Goal: Transaction & Acquisition: Book appointment/travel/reservation

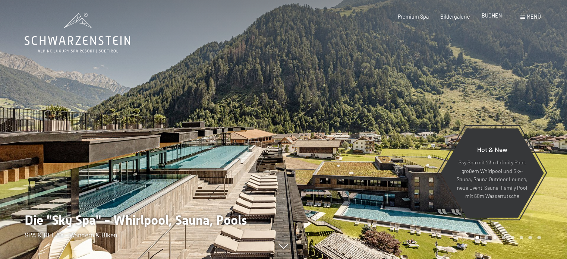
click at [489, 14] on span "BUCHEN" at bounding box center [491, 15] width 20 height 6
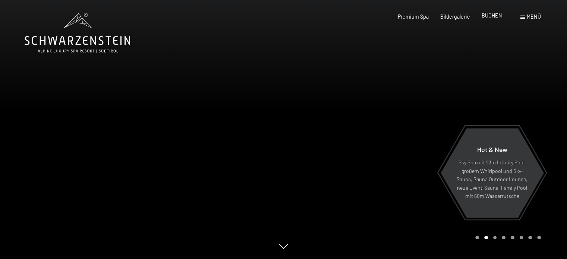
click at [493, 14] on span "BUCHEN" at bounding box center [491, 15] width 20 height 6
click at [64, 37] on icon at bounding box center [77, 33] width 105 height 40
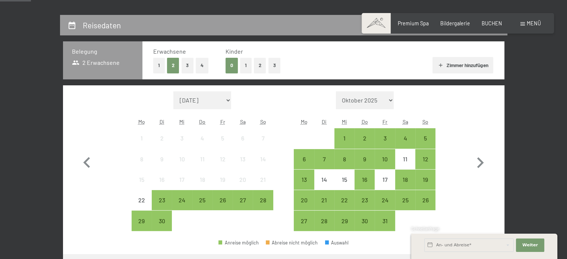
scroll to position [149, 0]
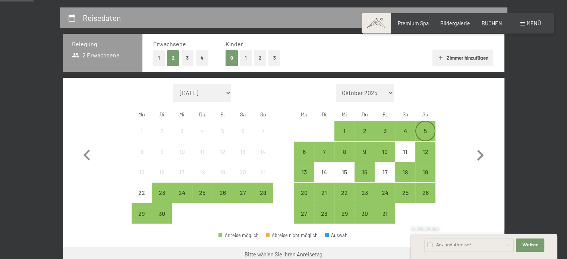
click at [424, 129] on div "5" at bounding box center [425, 137] width 19 height 19
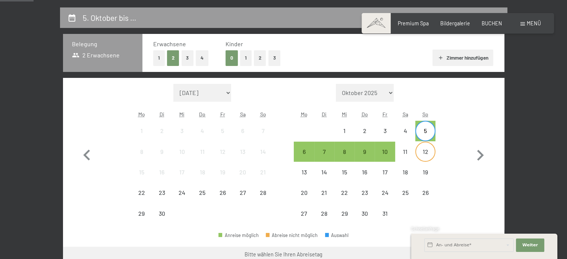
click at [426, 147] on div "12" at bounding box center [425, 151] width 19 height 19
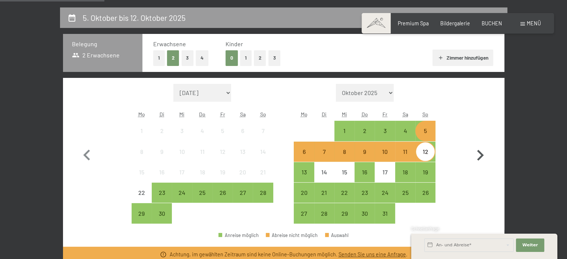
click at [479, 158] on icon "button" at bounding box center [480, 155] width 7 height 11
select select "[DATE]"
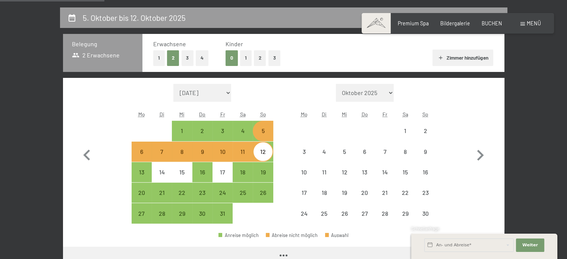
select select "[DATE]"
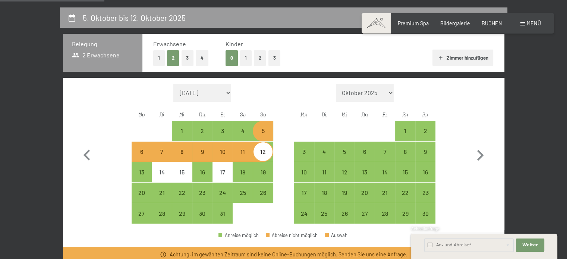
click at [262, 134] on div "5" at bounding box center [262, 137] width 19 height 19
select select "[DATE]"
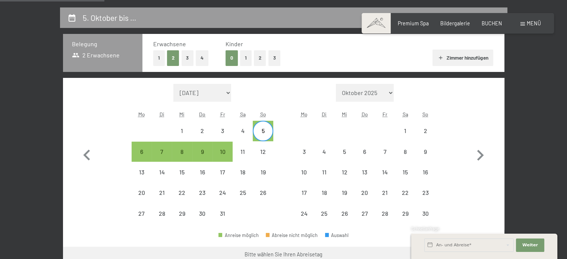
click at [265, 150] on span "Einwilligung Marketing*" at bounding box center [241, 150] width 61 height 7
click at [208, 150] on input "Einwilligung Marketing*" at bounding box center [203, 150] width 7 height 7
click at [219, 151] on span "Einwilligung Marketing*" at bounding box center [241, 150] width 61 height 7
click at [208, 151] on input "Einwilligung Marketing*" at bounding box center [203, 150] width 7 height 7
checkbox input "false"
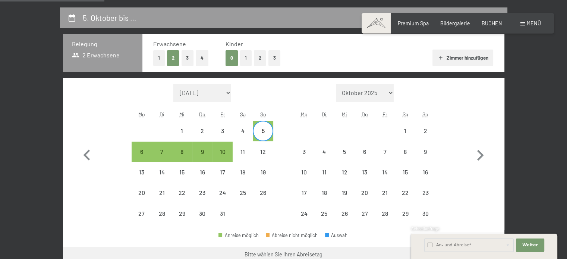
click at [264, 133] on div "5" at bounding box center [262, 137] width 19 height 19
select select "2025-10-01"
select select "2025-11-01"
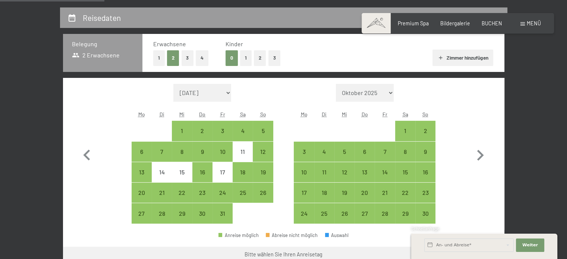
click at [220, 151] on span "Einwilligung Marketing*" at bounding box center [241, 150] width 61 height 7
click at [208, 151] on input "Einwilligung Marketing*" at bounding box center [203, 150] width 7 height 7
click at [263, 149] on span "Einwilligung Marketing*" at bounding box center [241, 150] width 61 height 7
click at [208, 149] on input "Einwilligung Marketing*" at bounding box center [203, 150] width 7 height 7
checkbox input "false"
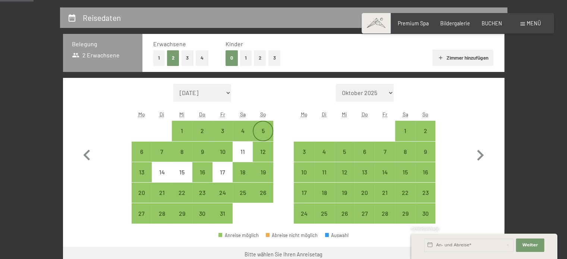
click at [259, 125] on div "5" at bounding box center [262, 130] width 19 height 19
select select "2025-10-01"
select select "2025-11-01"
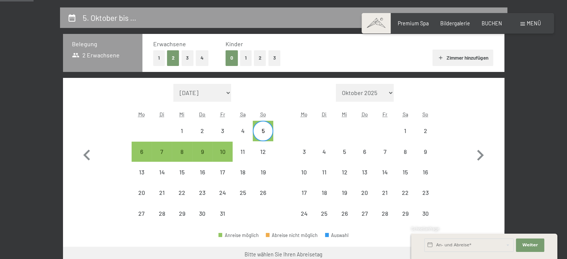
click at [225, 148] on span "Einwilligung Marketing*" at bounding box center [241, 150] width 61 height 7
click at [208, 148] on input "Einwilligung Marketing*" at bounding box center [203, 150] width 7 height 7
click at [222, 153] on span "Einwilligung Marketing*" at bounding box center [241, 150] width 61 height 7
click at [208, 153] on input "Einwilligung Marketing*" at bounding box center [203, 150] width 7 height 7
click at [222, 153] on span "Einwilligung Marketing*" at bounding box center [241, 150] width 61 height 7
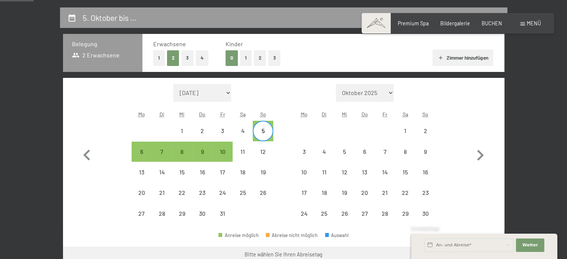
click at [208, 153] on input "Einwilligung Marketing*" at bounding box center [203, 150] width 7 height 7
checkbox input "false"
click at [265, 132] on div "5" at bounding box center [262, 137] width 19 height 19
select select "2025-10-01"
select select "2025-11-01"
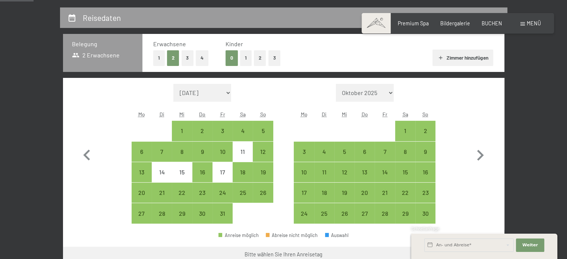
click at [222, 149] on span "Einwilligung Marketing*" at bounding box center [241, 150] width 61 height 7
click at [208, 149] on input "Einwilligung Marketing*" at bounding box center [203, 150] width 7 height 7
checkbox input "false"
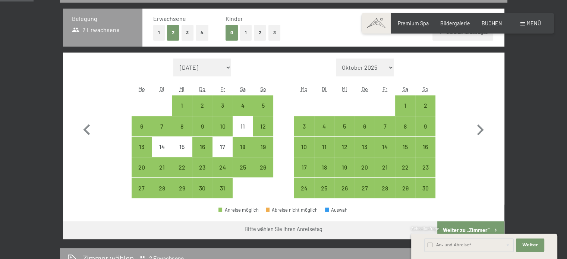
scroll to position [186, 0]
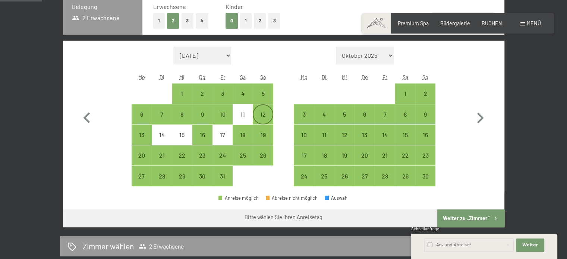
click at [264, 114] on div "12" at bounding box center [262, 120] width 19 height 19
select select "2025-10-01"
select select "2025-11-01"
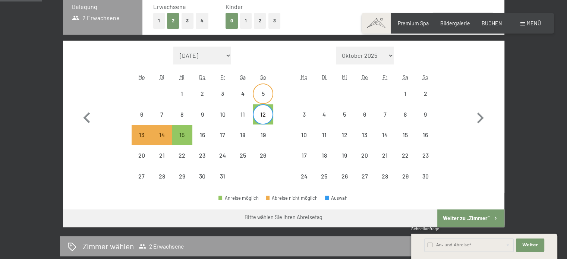
click at [262, 91] on div "5" at bounding box center [262, 100] width 19 height 19
select select "2025-10-01"
select select "2025-11-01"
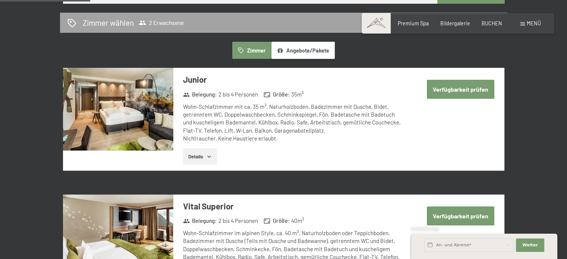
scroll to position [335, 0]
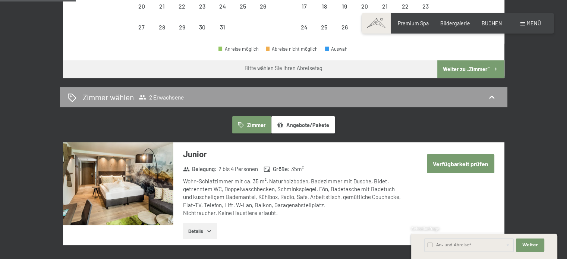
click at [464, 164] on button "Verfügbarkeit prüfen" at bounding box center [460, 163] width 67 height 19
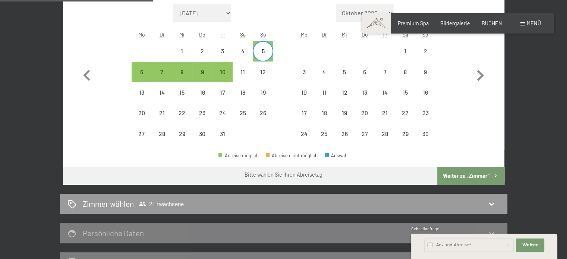
scroll to position [194, 0]
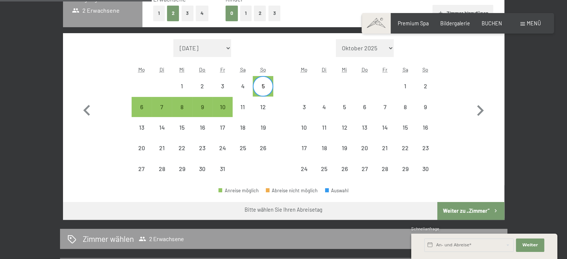
click at [468, 211] on button "Weiter zu „Zimmer“" at bounding box center [470, 211] width 67 height 18
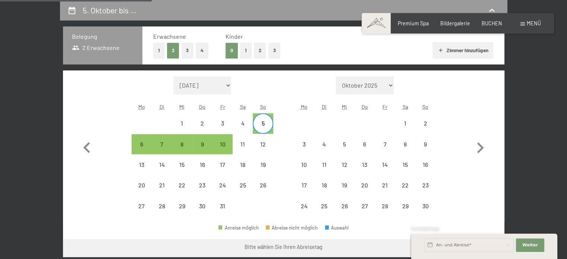
select select "2025-10-01"
select select "2025-11-01"
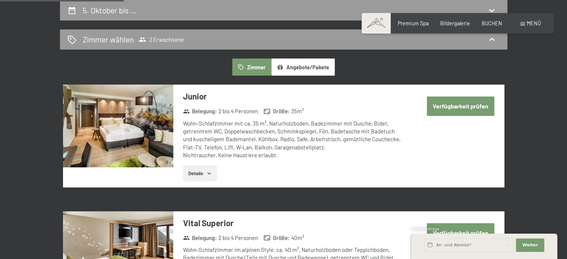
click at [458, 106] on button "Verfügbarkeit prüfen" at bounding box center [460, 105] width 67 height 19
select select "2025-10-01"
select select "2025-11-01"
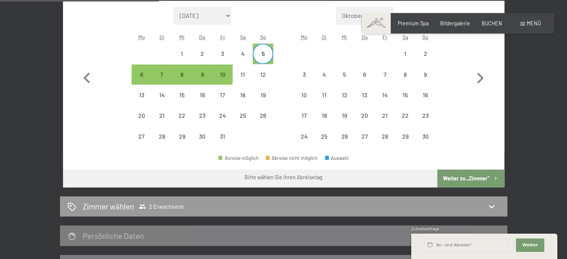
scroll to position [231, 0]
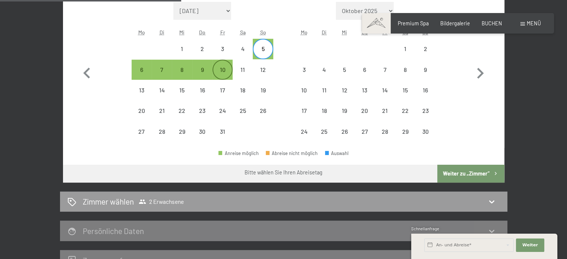
click at [221, 70] on div "10" at bounding box center [222, 76] width 19 height 19
select select "2025-10-01"
select select "2025-11-01"
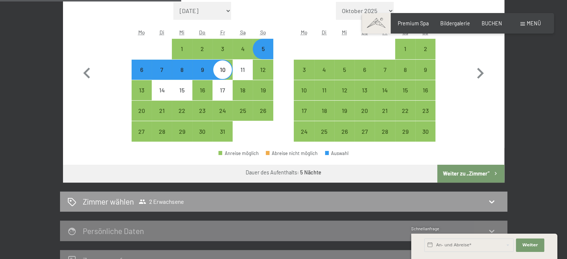
click at [458, 171] on button "Weiter zu „Zimmer“" at bounding box center [470, 174] width 67 height 18
select select "2025-10-01"
select select "2025-11-01"
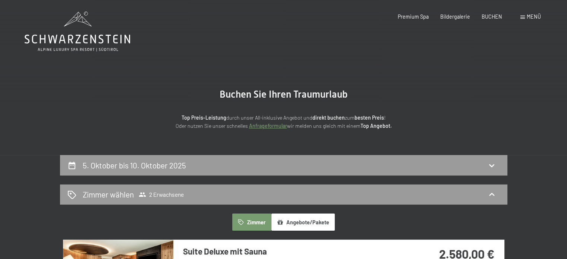
scroll to position [0, 0]
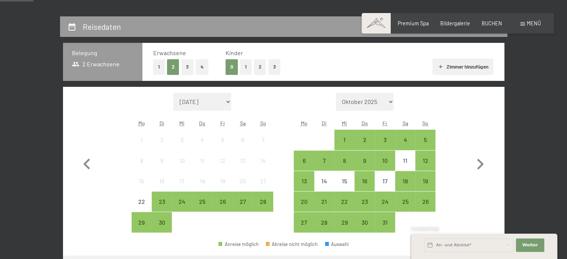
scroll to position [149, 0]
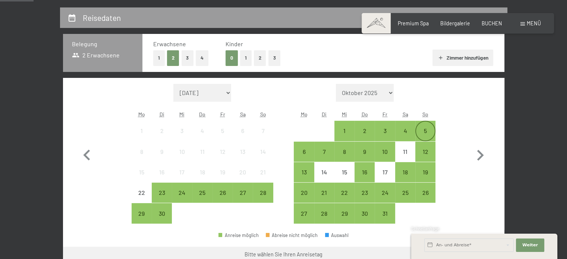
click at [428, 130] on div "5" at bounding box center [425, 137] width 19 height 19
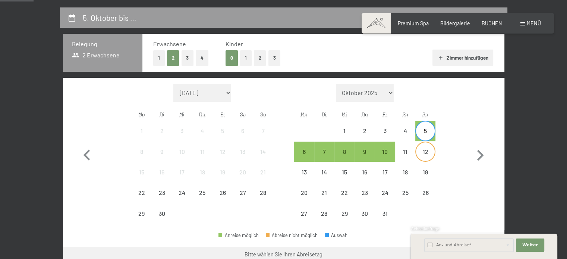
click at [424, 154] on div "12" at bounding box center [425, 158] width 19 height 19
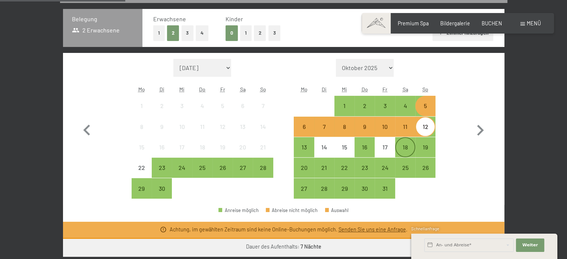
scroll to position [186, 0]
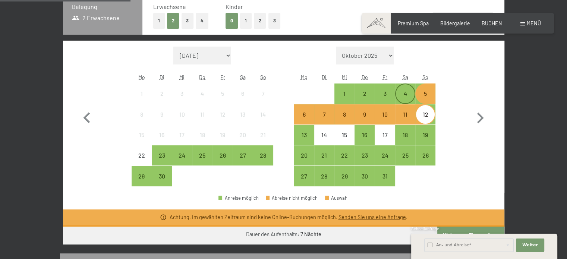
click at [402, 89] on div "4" at bounding box center [405, 93] width 19 height 19
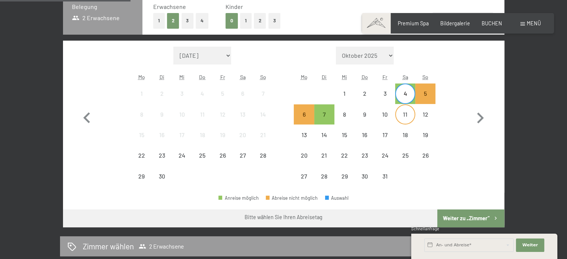
click at [404, 112] on div "11" at bounding box center [405, 120] width 19 height 19
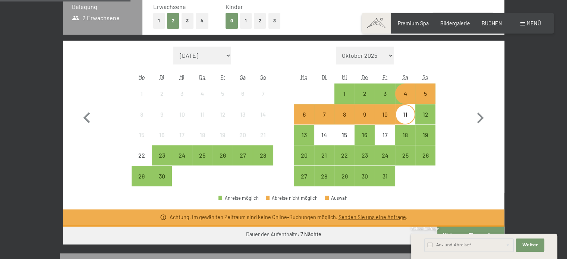
click at [425, 93] on div "5" at bounding box center [425, 100] width 19 height 19
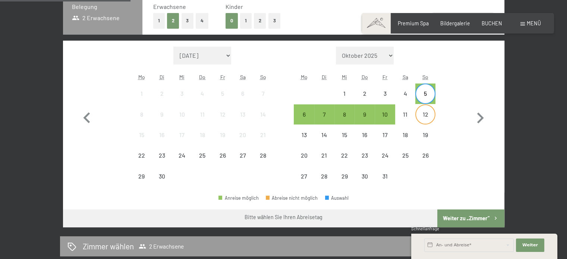
click at [425, 118] on div "12" at bounding box center [425, 120] width 19 height 19
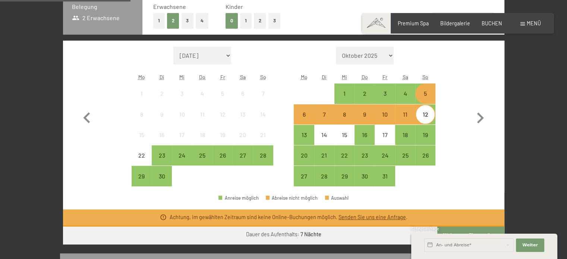
click at [426, 92] on div "5" at bounding box center [425, 100] width 19 height 19
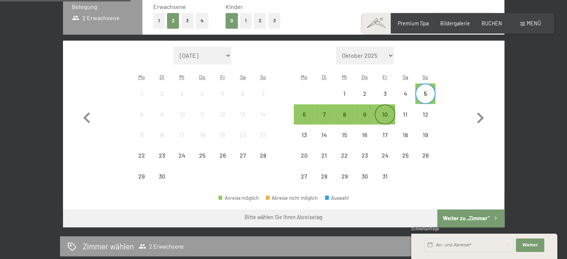
click at [385, 112] on div "10" at bounding box center [384, 120] width 19 height 19
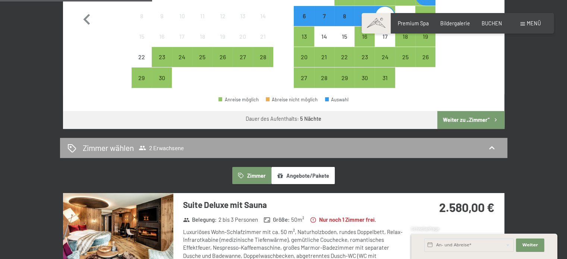
scroll to position [298, 0]
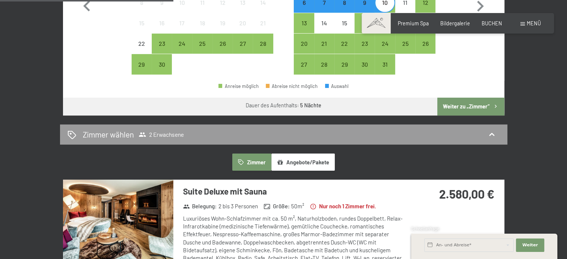
click at [460, 105] on button "Weiter zu „Zimmer“" at bounding box center [470, 107] width 67 height 18
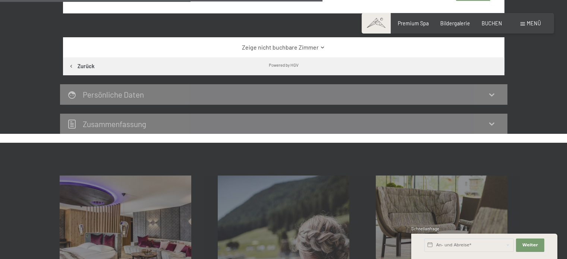
scroll to position [492, 0]
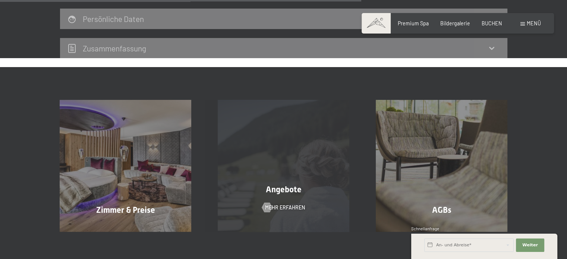
click at [289, 162] on div "Angebote Mehr erfahren" at bounding box center [284, 166] width 158 height 132
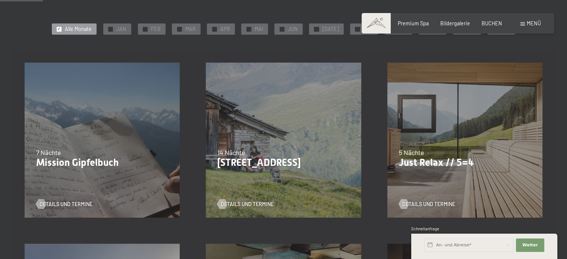
scroll to position [37, 0]
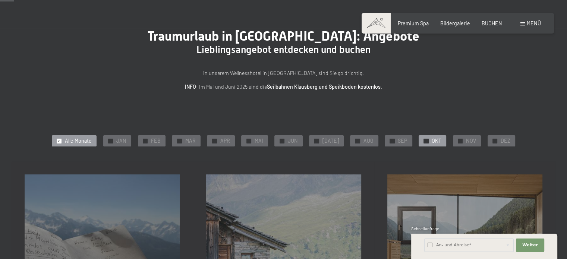
click at [423, 139] on div at bounding box center [425, 141] width 5 height 5
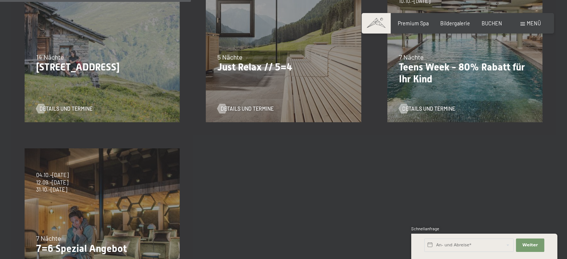
scroll to position [261, 0]
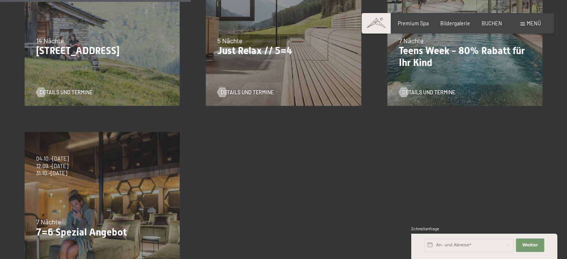
click at [54, 194] on div "04.10.–26.10.2025 01.11.–21.12.2025 10.01.–01.02.2026 07.03.–29.03.2026 16.05.–…" at bounding box center [102, 209] width 181 height 181
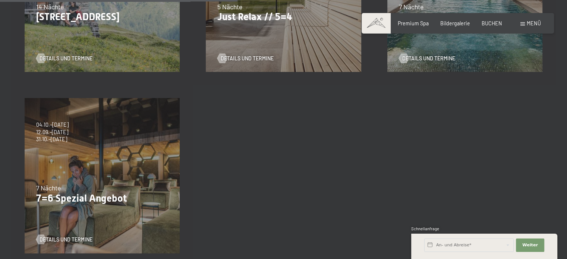
scroll to position [335, 0]
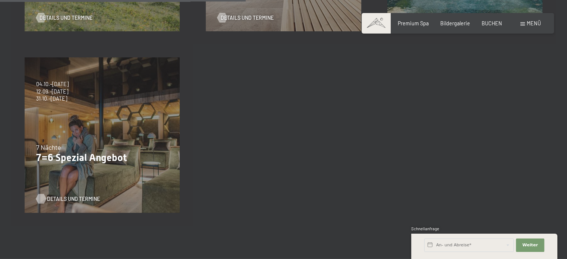
click at [64, 196] on span "Details und Termine" at bounding box center [73, 198] width 53 height 7
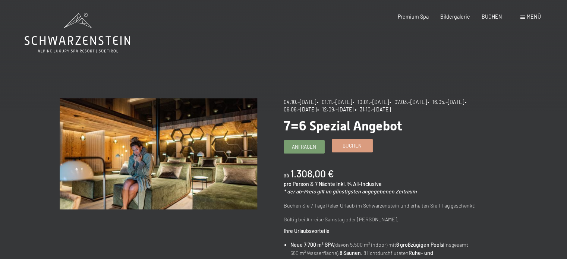
click at [354, 150] on link "Buchen" at bounding box center [352, 145] width 40 height 12
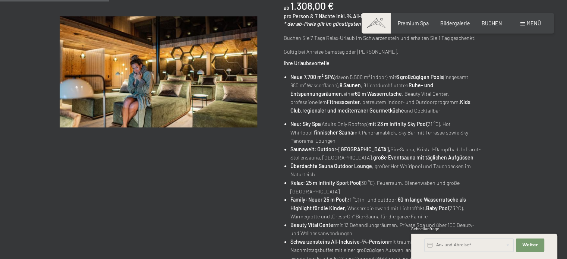
scroll to position [186, 0]
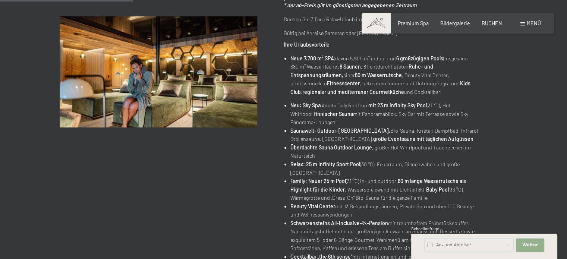
click at [531, 246] on span "Weiter" at bounding box center [530, 245] width 16 height 6
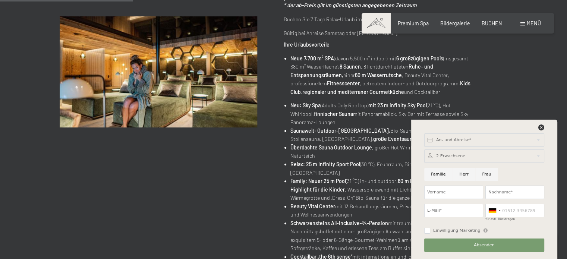
click at [519, 92] on div "Angebot wechseln (9 / 16) 04.10.–[DATE] • 01.11.–[DATE] • 10.01.–[DATE] • 07.03…" at bounding box center [283, 174] width 497 height 525
click at [115, 191] on div "Angebot wechseln (9 / 16) 04.10.–[DATE] • 01.11.–[DATE] • 10.01.–[DATE] • 07.03…" at bounding box center [283, 174] width 447 height 525
click at [542, 127] on icon at bounding box center [541, 127] width 6 height 6
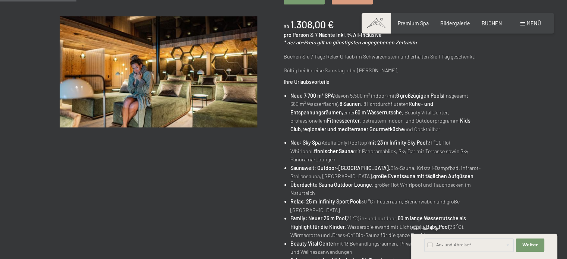
scroll to position [37, 0]
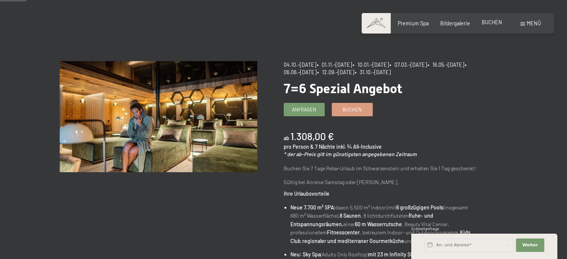
click at [493, 19] on span "BUCHEN" at bounding box center [491, 22] width 20 height 6
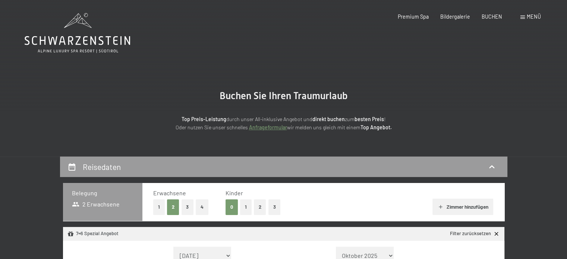
select select "[DATE]"
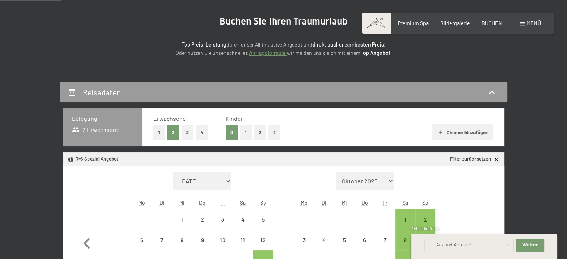
scroll to position [112, 0]
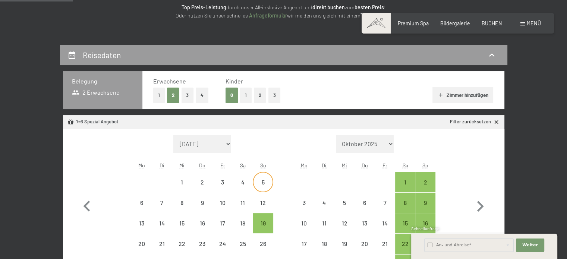
click at [267, 180] on div "5" at bounding box center [262, 188] width 19 height 19
select select "[DATE]"
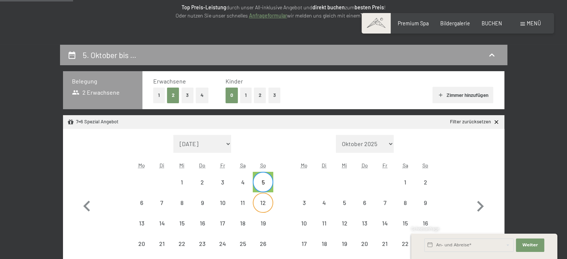
click at [262, 200] on div "12" at bounding box center [262, 209] width 19 height 19
select select "[DATE]"
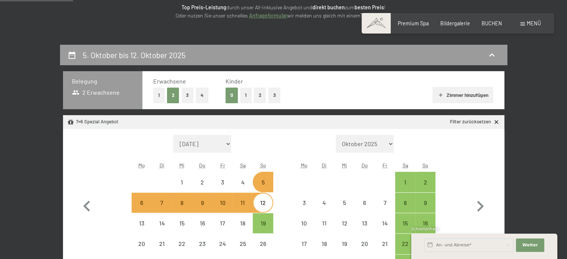
select select "[DATE]"
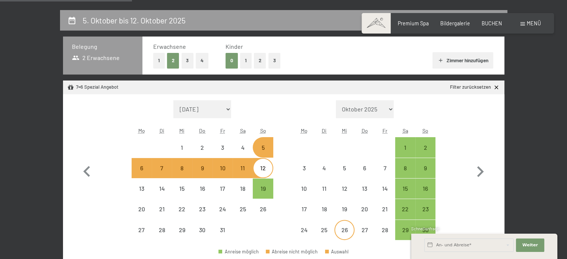
scroll to position [186, 0]
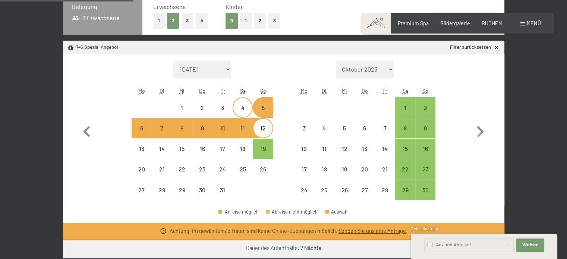
click at [244, 105] on div "4" at bounding box center [242, 114] width 19 height 19
select select "[DATE]"
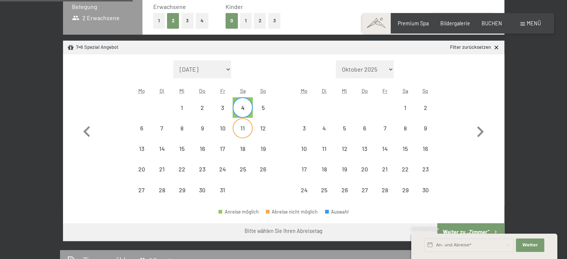
click at [242, 128] on div "11" at bounding box center [242, 134] width 19 height 19
select select "[DATE]"
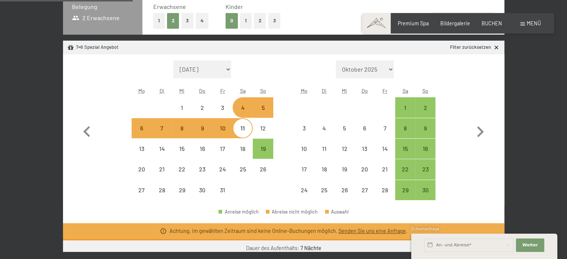
select select "[DATE]"
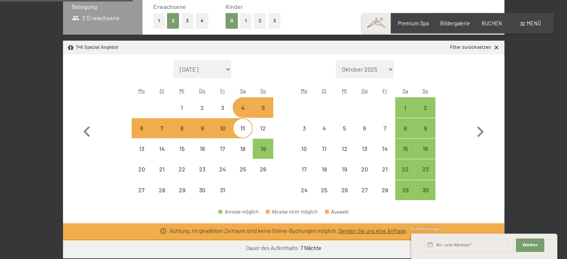
click at [262, 110] on div "5" at bounding box center [262, 114] width 19 height 19
select select "[DATE]"
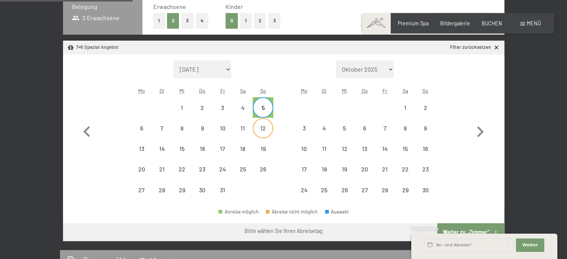
click at [260, 127] on div "12" at bounding box center [262, 134] width 19 height 19
select select "[DATE]"
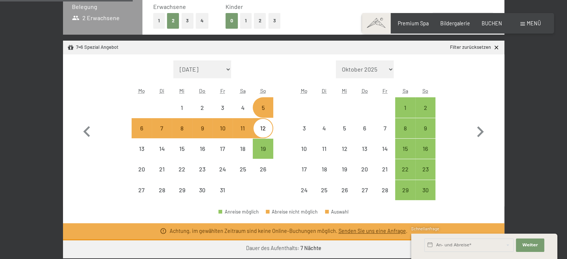
click at [264, 131] on div "12" at bounding box center [262, 134] width 19 height 19
select select "[DATE]"
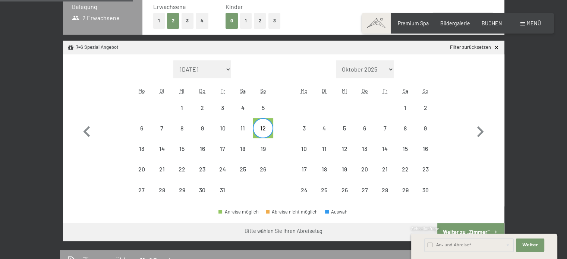
click at [261, 127] on div "12" at bounding box center [262, 134] width 19 height 19
select select "[DATE]"
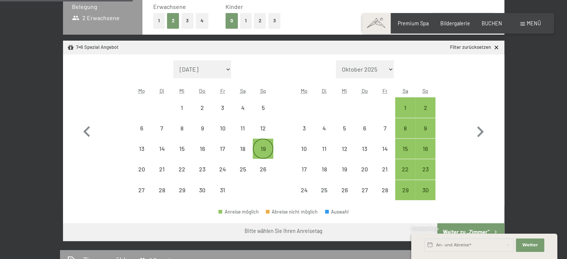
click at [265, 144] on div "19" at bounding box center [262, 148] width 19 height 19
select select "[DATE]"
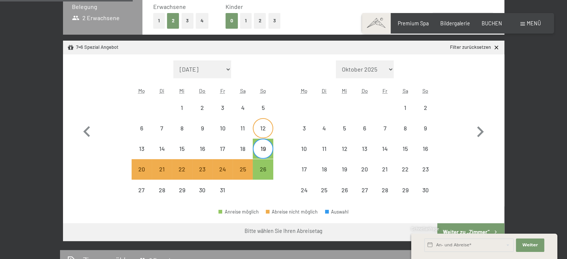
click at [265, 126] on div "12" at bounding box center [262, 134] width 19 height 19
select select "[DATE]"
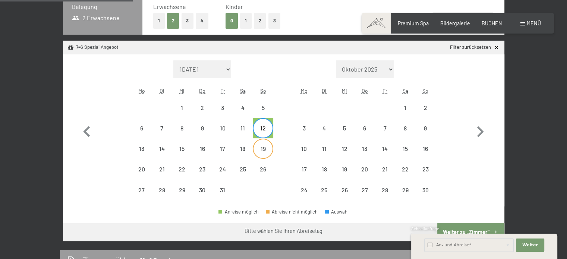
click at [264, 146] on div "19" at bounding box center [262, 155] width 19 height 19
select select "[DATE]"
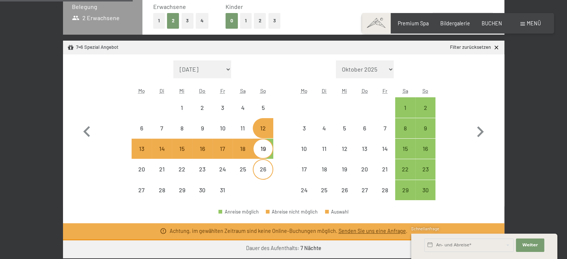
click at [265, 165] on div "26" at bounding box center [262, 169] width 19 height 19
select select "[DATE]"
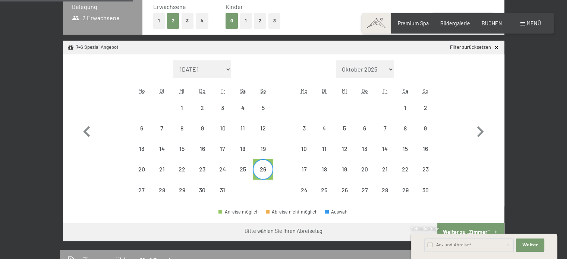
click at [266, 150] on span "Einwilligung Marketing*" at bounding box center [241, 150] width 61 height 7
click at [208, 150] on input "Einwilligung Marketing*" at bounding box center [203, 150] width 7 height 7
checkbox input "false"
click at [263, 131] on div "12" at bounding box center [262, 134] width 19 height 19
select select "[DATE]"
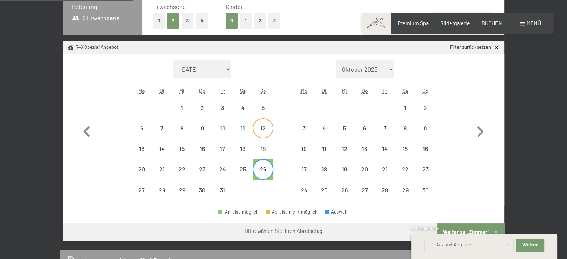
select select "[DATE]"
click at [245, 129] on div "11" at bounding box center [242, 134] width 19 height 19
select select "[DATE]"
click at [247, 147] on span "Einwilligung Marketing*" at bounding box center [241, 150] width 61 height 7
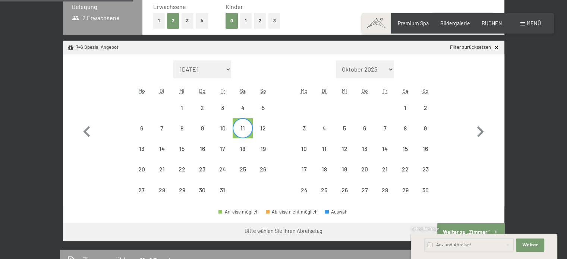
click at [208, 147] on input "Einwilligung Marketing*" at bounding box center [203, 150] width 7 height 7
click at [239, 147] on span "Einwilligung Marketing*" at bounding box center [241, 150] width 61 height 7
click at [208, 147] on input "Einwilligung Marketing*" at bounding box center [203, 150] width 7 height 7
click at [244, 148] on span "Einwilligung Marketing*" at bounding box center [241, 150] width 61 height 7
click at [208, 148] on input "Einwilligung Marketing*" at bounding box center [203, 150] width 7 height 7
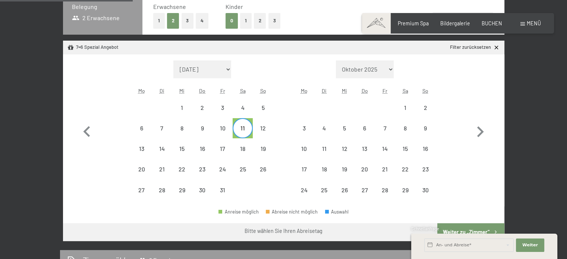
checkbox input "false"
click at [263, 130] on div "12" at bounding box center [262, 134] width 19 height 19
select select "[DATE]"
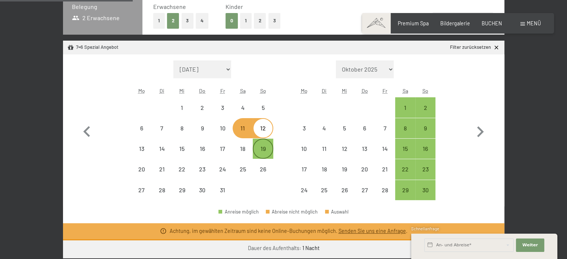
click at [265, 146] on div "19" at bounding box center [262, 155] width 19 height 19
select select "[DATE]"
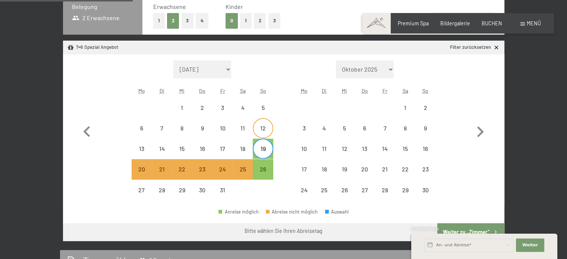
click at [264, 131] on div "12" at bounding box center [262, 134] width 19 height 19
select select "[DATE]"
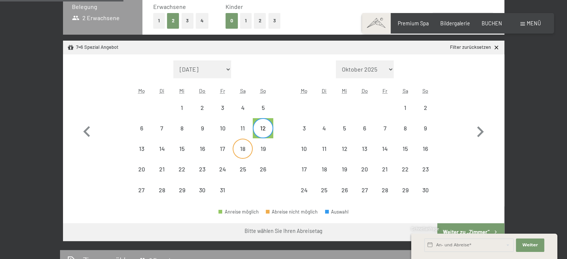
scroll to position [224, 0]
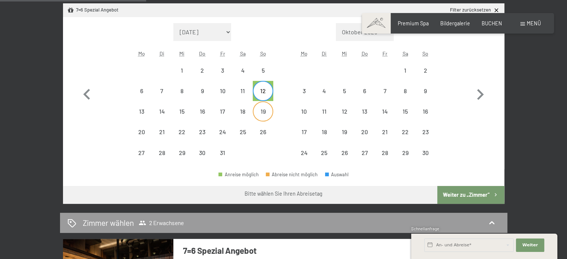
click at [263, 112] on div "19" at bounding box center [262, 117] width 19 height 19
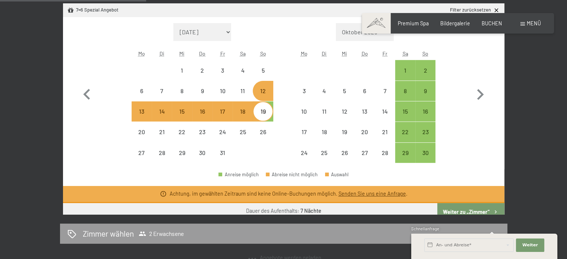
select select "[DATE]"
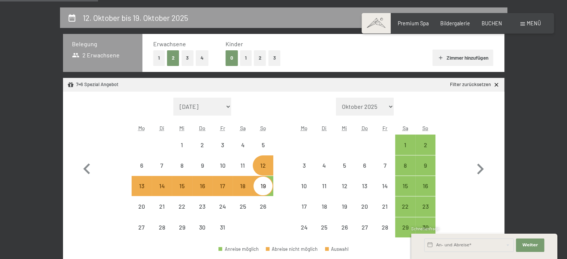
scroll to position [37, 0]
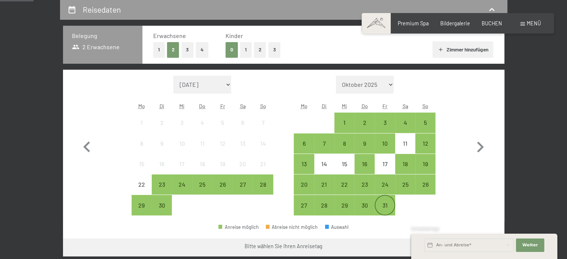
scroll to position [149, 0]
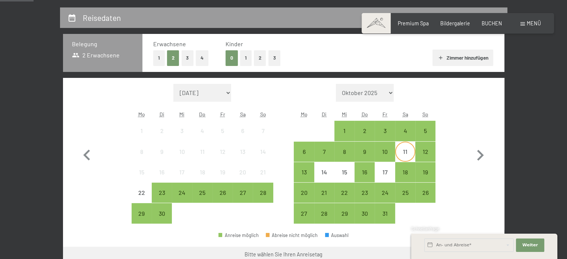
click at [405, 149] on div "11" at bounding box center [405, 158] width 19 height 19
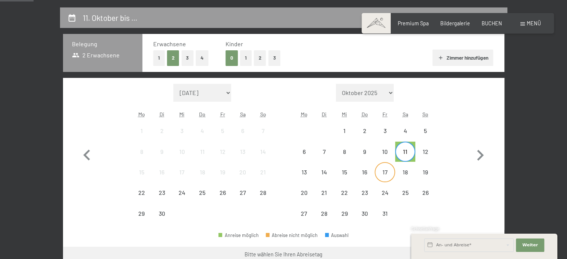
click at [381, 170] on div "17" at bounding box center [384, 178] width 19 height 19
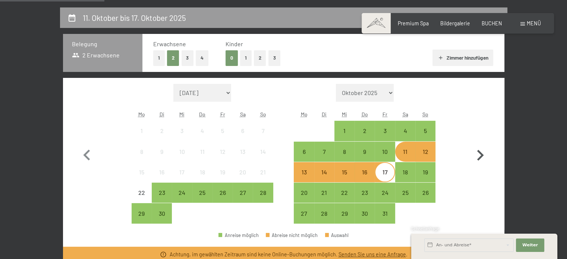
click at [474, 171] on button "button" at bounding box center [480, 154] width 22 height 140
select select "[DATE]"
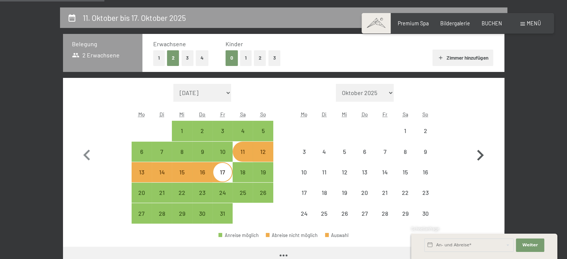
select select "[DATE]"
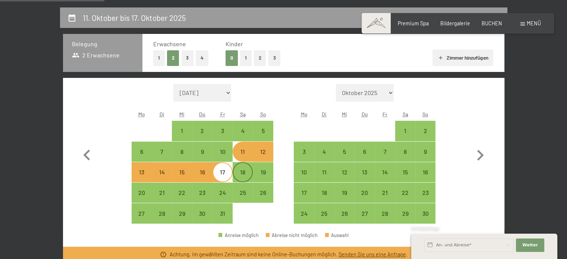
click at [241, 165] on div "18" at bounding box center [242, 172] width 19 height 19
select select "[DATE]"
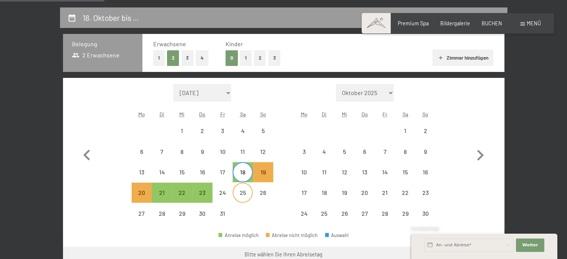
click at [241, 195] on div "25" at bounding box center [242, 199] width 19 height 19
select select "[DATE]"
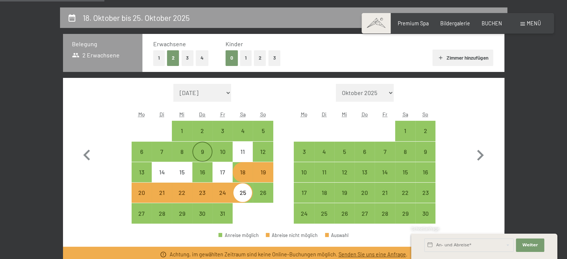
click at [198, 152] on div "9" at bounding box center [202, 158] width 19 height 19
select select "[DATE]"
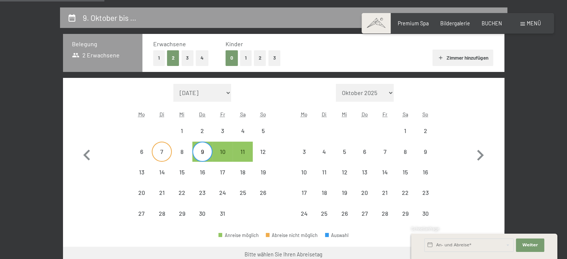
click at [164, 152] on div "7" at bounding box center [161, 158] width 19 height 19
select select "[DATE]"
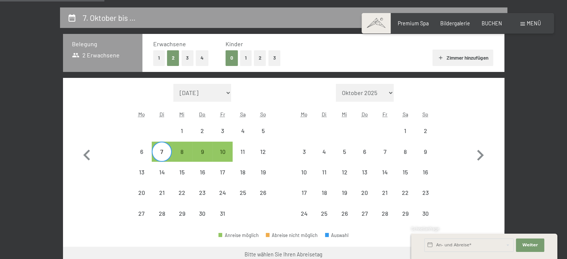
click at [264, 150] on span "Einwilligung Marketing*" at bounding box center [241, 150] width 61 height 7
click at [208, 150] on input "Einwilligung Marketing*" at bounding box center [203, 150] width 7 height 7
checkbox input "false"
click at [259, 132] on div "5" at bounding box center [262, 137] width 19 height 19
select select "[DATE]"
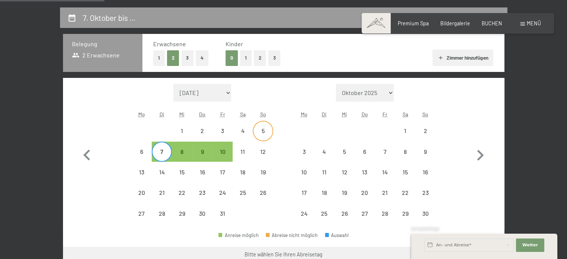
select select "[DATE]"
click at [259, 148] on span "Einwilligung Marketing*" at bounding box center [241, 150] width 61 height 7
click at [208, 148] on input "Einwilligung Marketing*" at bounding box center [203, 150] width 7 height 7
checkbox input "false"
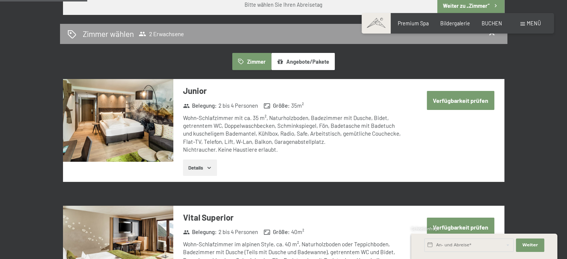
scroll to position [410, 0]
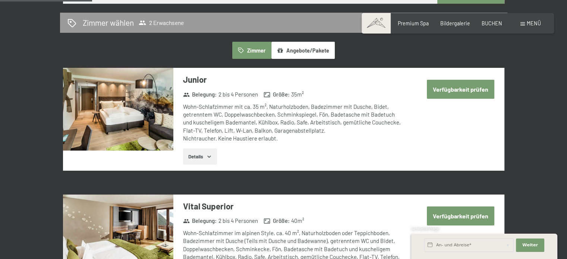
click at [457, 90] on button "Verfügbarkeit prüfen" at bounding box center [460, 89] width 67 height 19
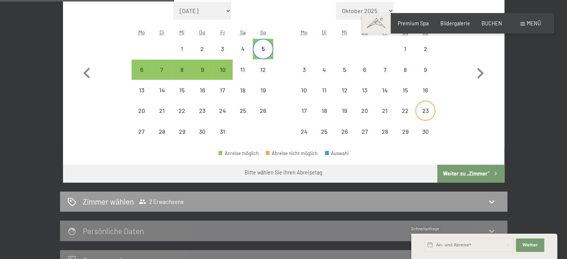
scroll to position [194, 0]
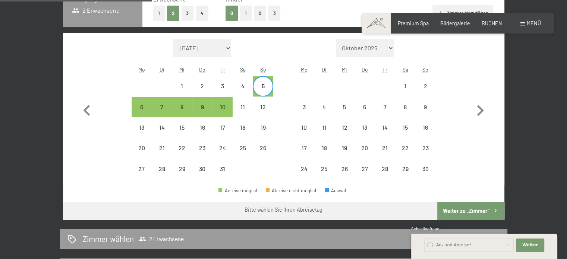
click at [459, 208] on button "Weiter zu „Zimmer“" at bounding box center [470, 211] width 67 height 18
select select "2025-10-01"
select select "2025-11-01"
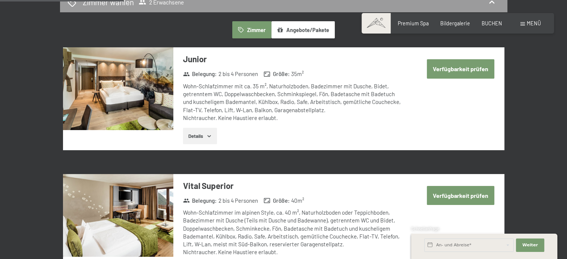
scroll to position [156, 0]
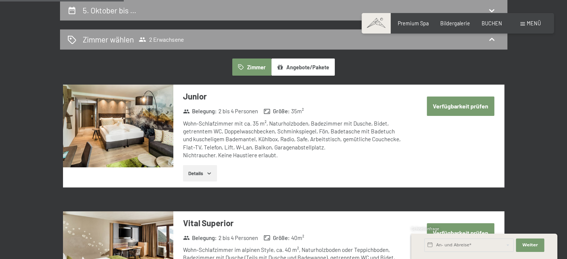
click at [458, 104] on button "Verfügbarkeit prüfen" at bounding box center [460, 105] width 67 height 19
select select "2025-10-01"
select select "2025-11-01"
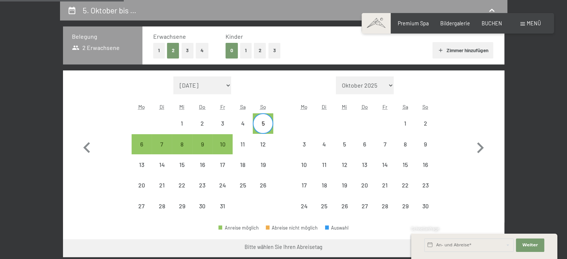
click at [262, 126] on div "5" at bounding box center [262, 129] width 19 height 19
select select "2025-10-01"
select select "2025-11-01"
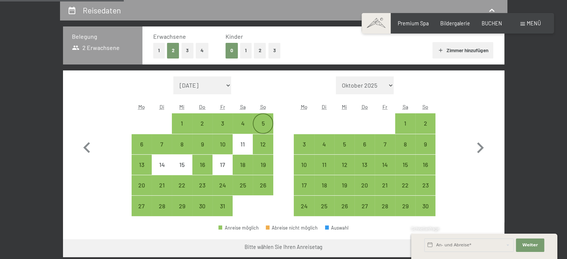
click at [262, 126] on div "5" at bounding box center [262, 129] width 19 height 19
select select "2025-10-01"
select select "2025-11-01"
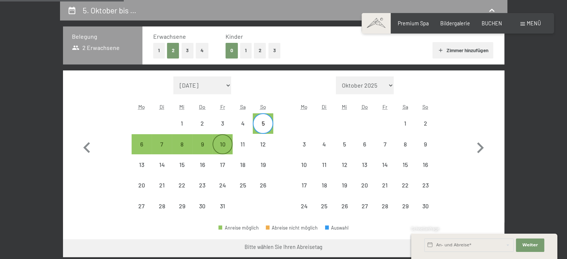
click at [224, 144] on div "10" at bounding box center [222, 150] width 19 height 19
select select "2025-10-01"
select select "2025-11-01"
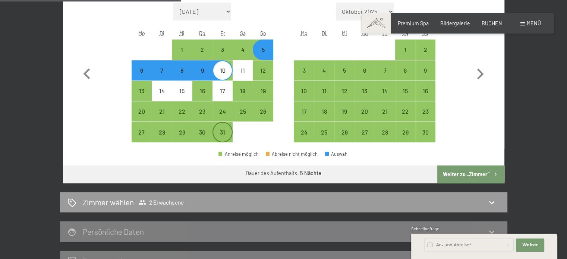
scroll to position [231, 0]
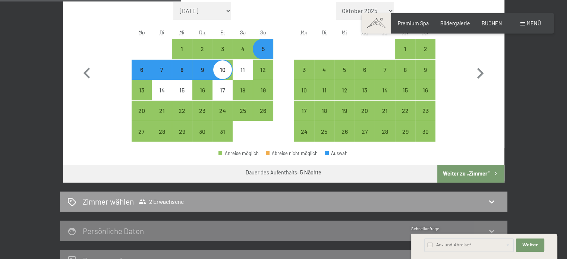
click at [474, 177] on button "Weiter zu „Zimmer“" at bounding box center [470, 174] width 67 height 18
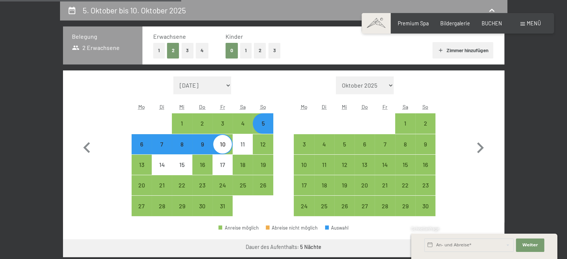
select select "2025-10-01"
select select "2025-11-01"
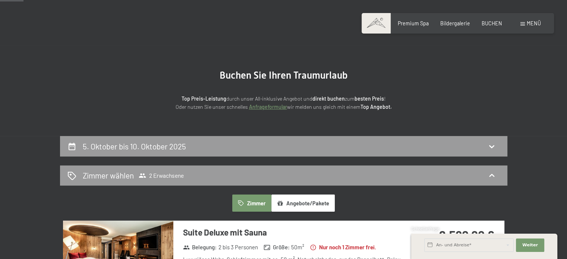
scroll to position [0, 0]
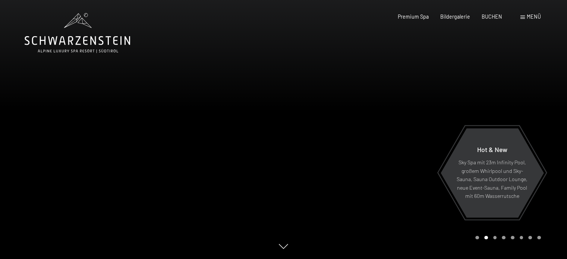
click at [288, 113] on div at bounding box center [426, 129] width 284 height 259
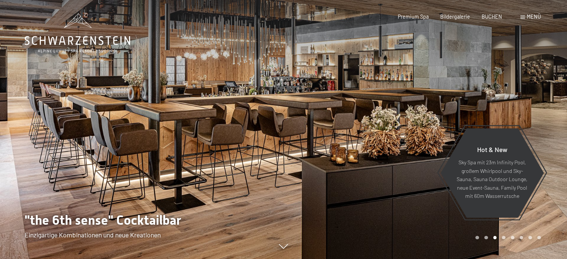
click at [288, 113] on div at bounding box center [426, 129] width 284 height 259
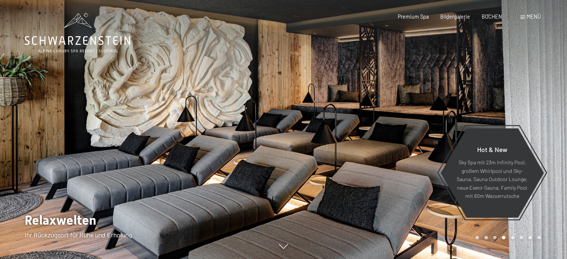
click at [288, 113] on div at bounding box center [426, 129] width 284 height 259
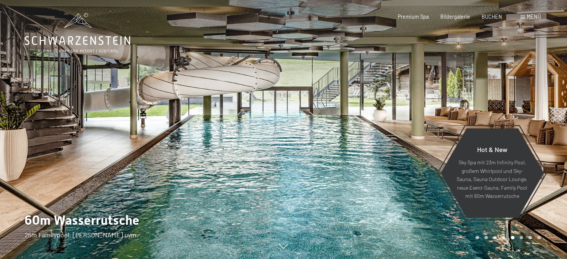
click at [288, 113] on div at bounding box center [426, 129] width 284 height 259
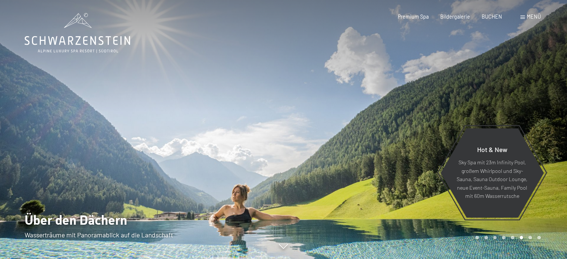
click at [288, 113] on div at bounding box center [426, 129] width 284 height 259
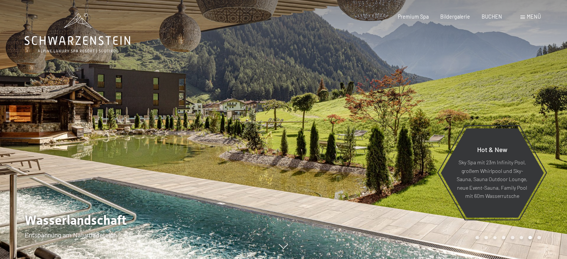
click at [288, 113] on div at bounding box center [426, 129] width 284 height 259
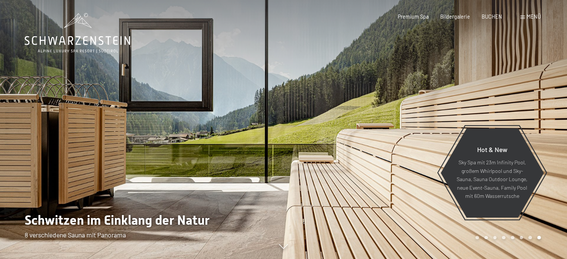
click at [288, 113] on div at bounding box center [426, 129] width 284 height 259
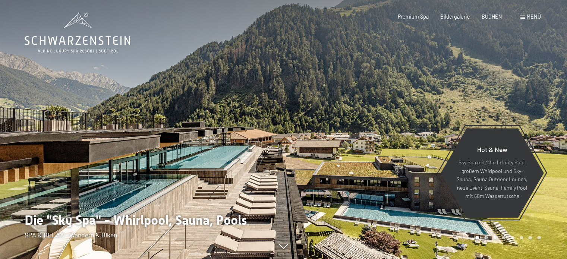
click at [288, 113] on div at bounding box center [426, 129] width 284 height 259
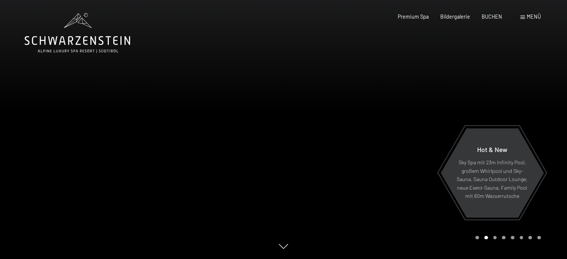
click at [288, 113] on div at bounding box center [426, 129] width 284 height 259
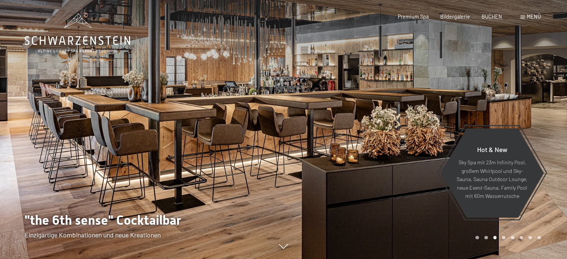
click at [288, 113] on div at bounding box center [426, 129] width 284 height 259
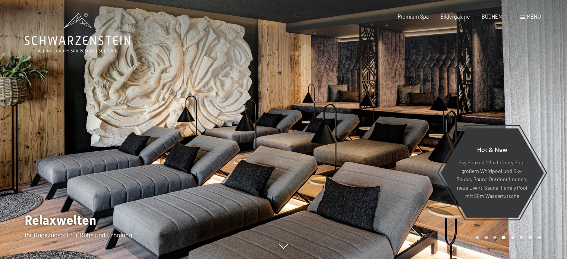
click at [288, 113] on div at bounding box center [426, 129] width 284 height 259
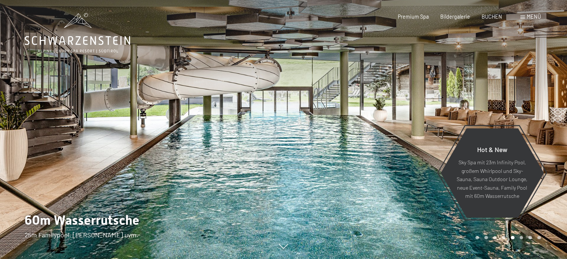
click at [288, 113] on div at bounding box center [426, 129] width 284 height 259
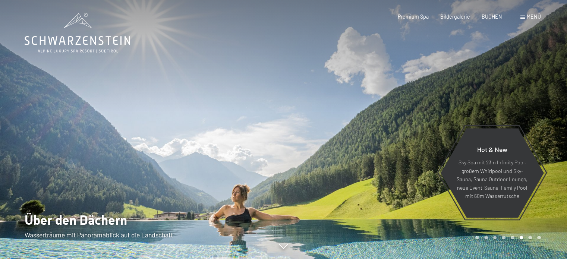
click at [288, 113] on div at bounding box center [426, 129] width 284 height 259
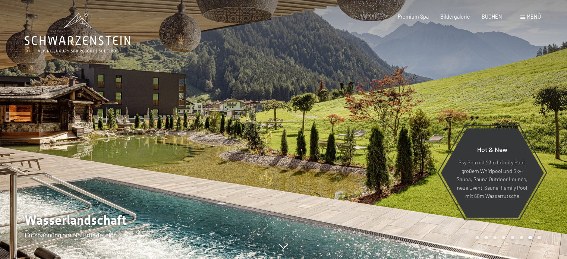
click at [288, 113] on div at bounding box center [426, 129] width 284 height 259
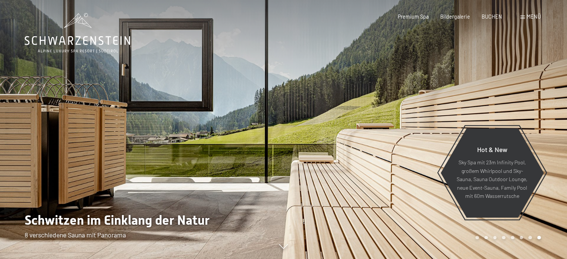
click at [167, 121] on div at bounding box center [142, 129] width 284 height 259
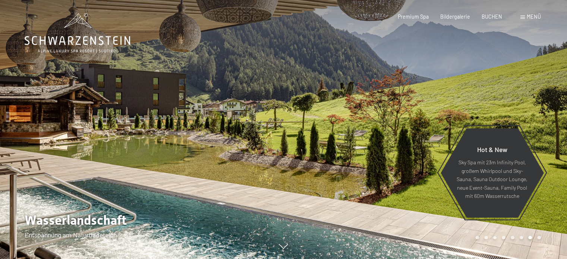
click at [206, 126] on div at bounding box center [142, 129] width 284 height 259
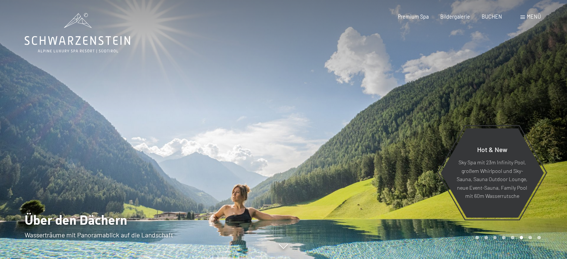
click at [330, 128] on div at bounding box center [426, 129] width 284 height 259
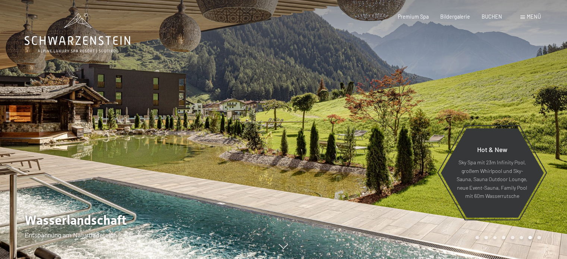
click at [330, 128] on div at bounding box center [426, 129] width 284 height 259
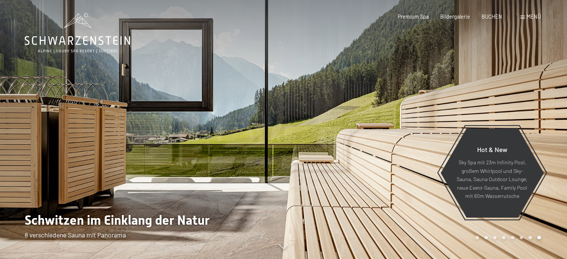
click at [330, 128] on div at bounding box center [426, 129] width 284 height 259
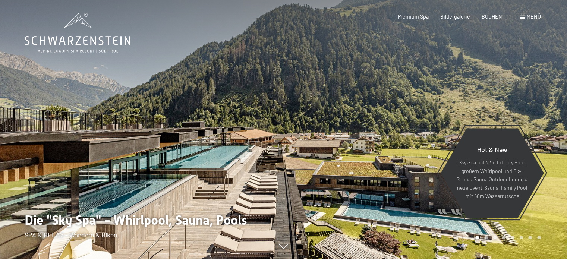
click at [376, 113] on div at bounding box center [426, 129] width 284 height 259
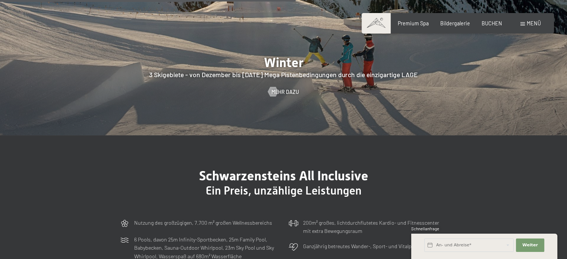
scroll to position [1639, 0]
